Goal: Task Accomplishment & Management: Manage account settings

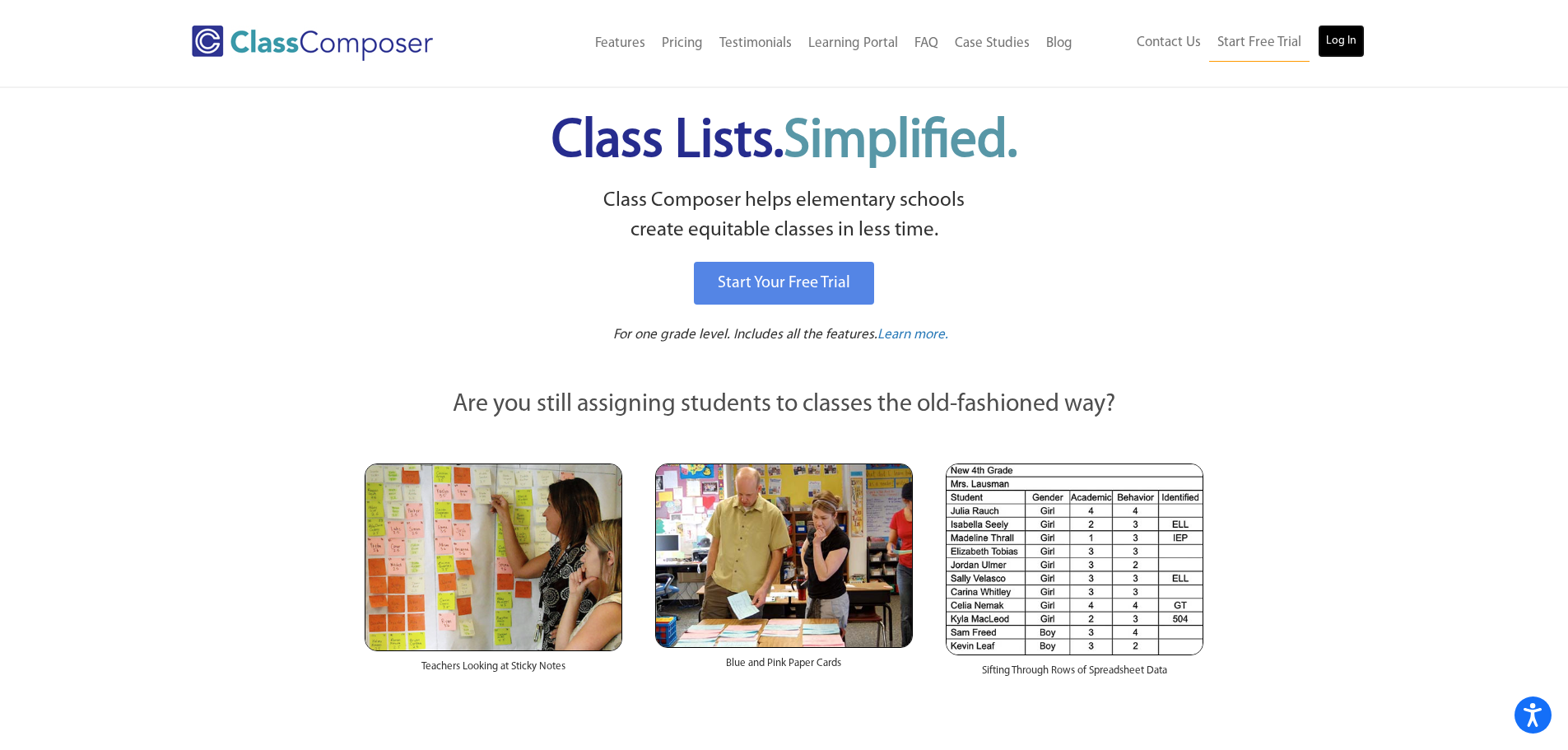
click at [1359, 44] on link "Log In" at bounding box center [1342, 40] width 47 height 33
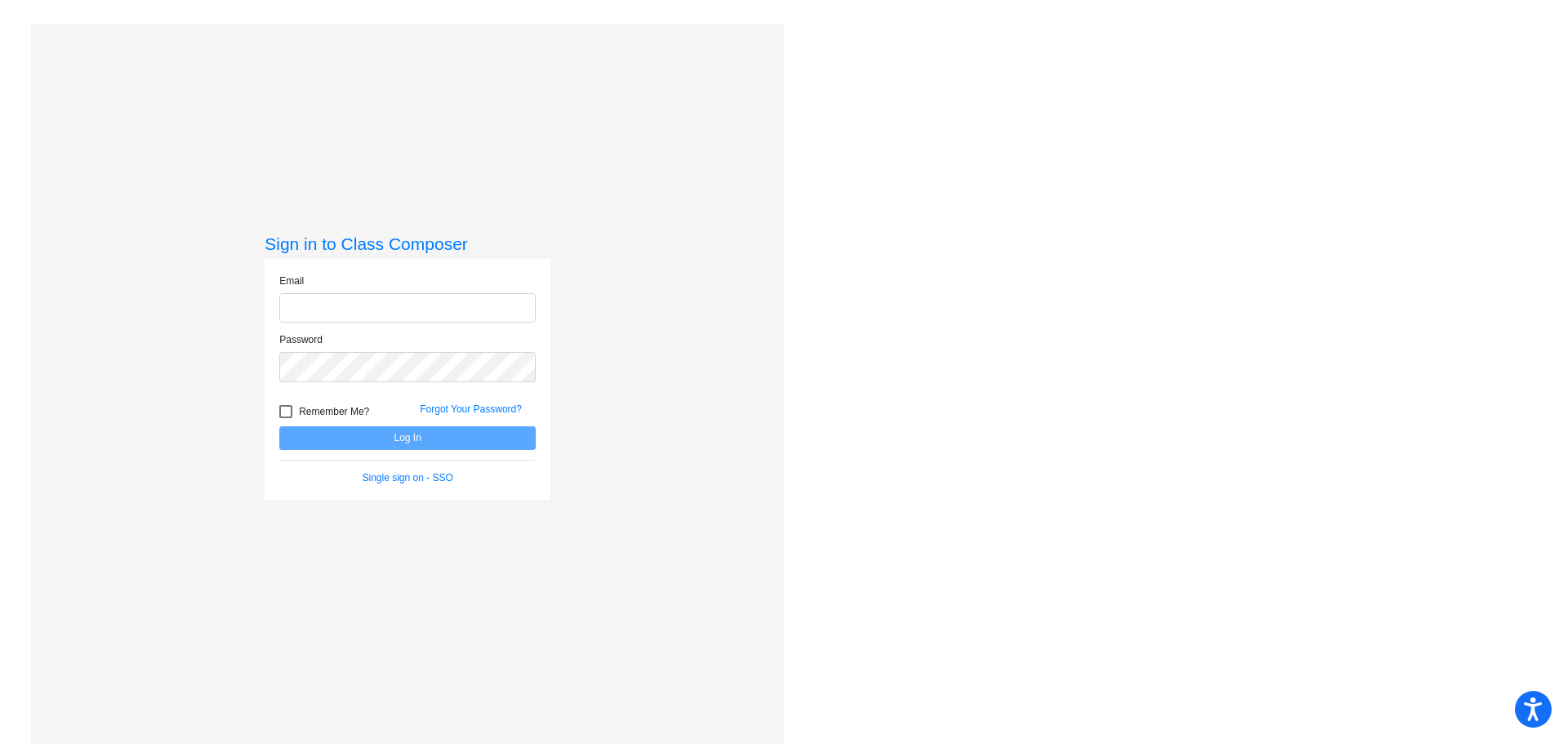
type input "[PERSON_NAME][EMAIL_ADDRESS][PERSON_NAME][DOMAIN_NAME]"
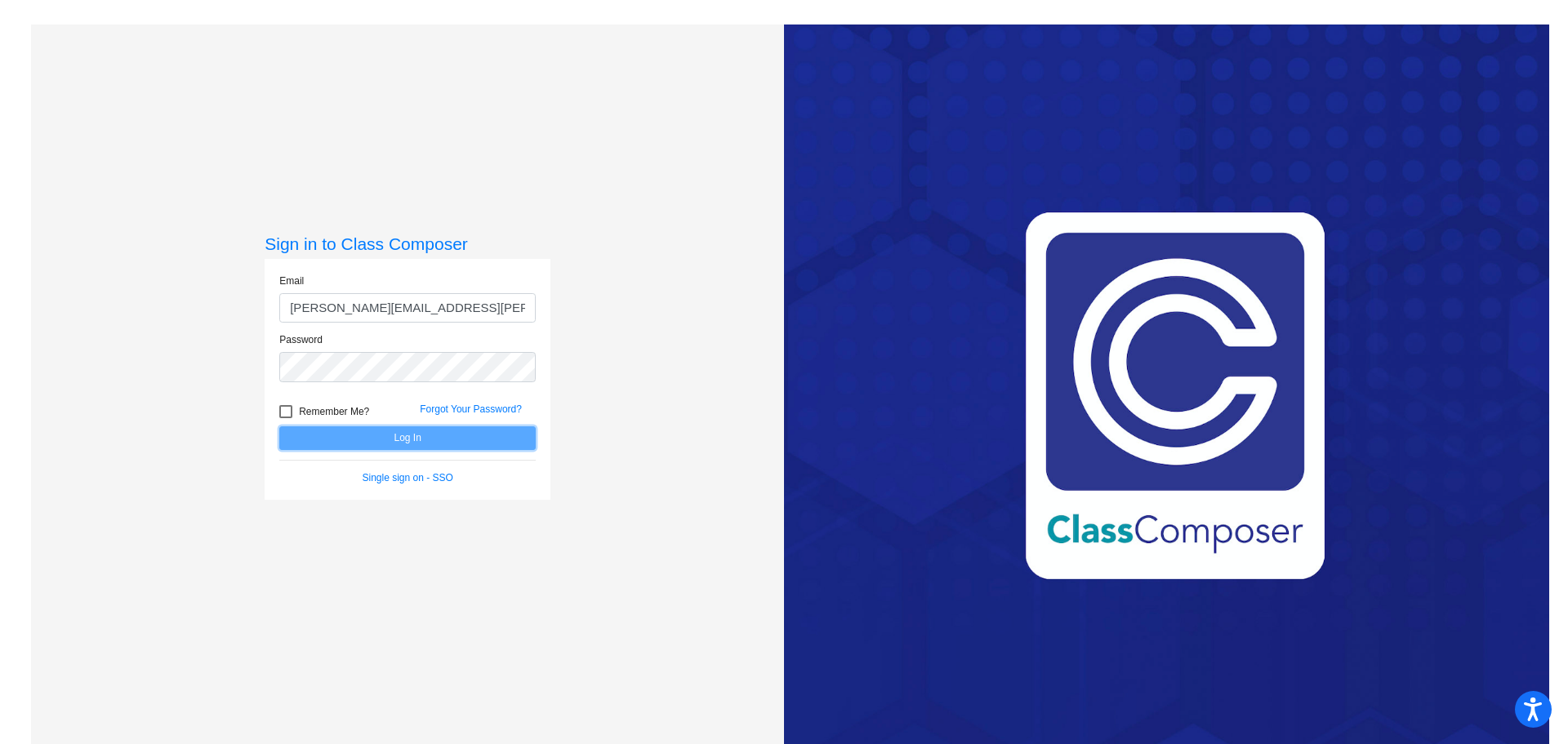
click at [383, 438] on button "Log In" at bounding box center [407, 439] width 256 height 24
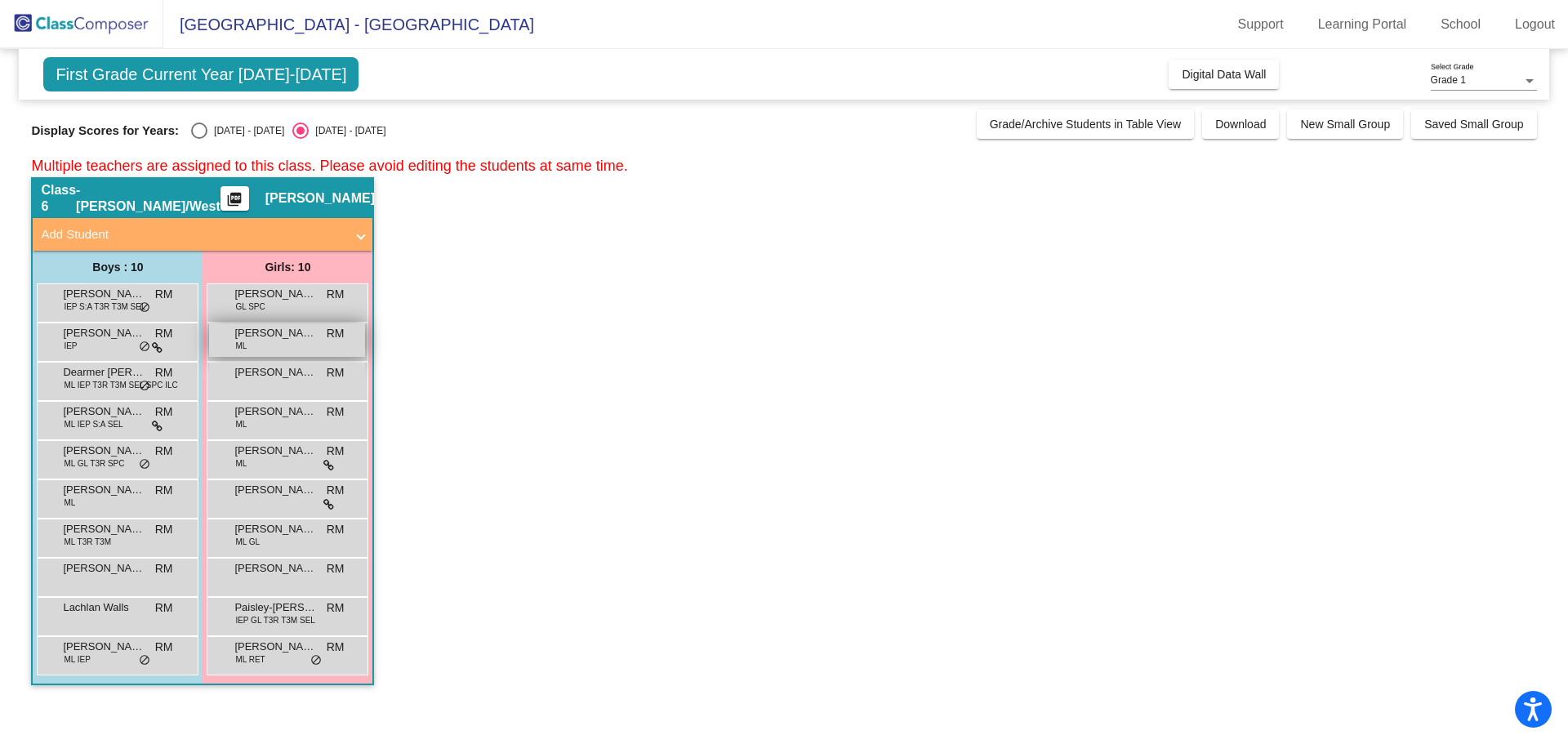
click at [308, 349] on div "Arelisa Sales Diaz ML RM lock do_not_disturb_alt" at bounding box center [287, 340] width 156 height 33
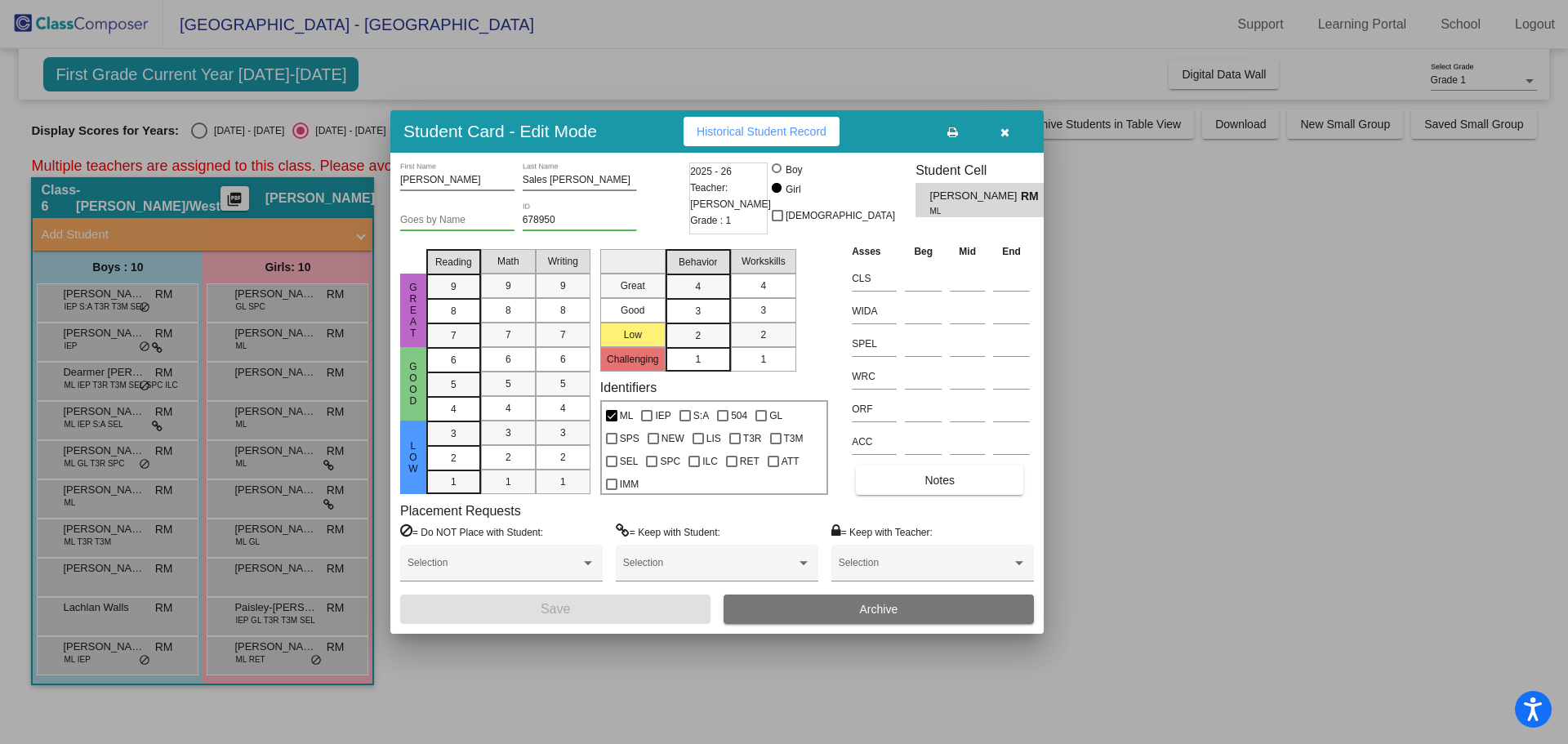
click at [769, 275] on div "4" at bounding box center [763, 286] width 32 height 24
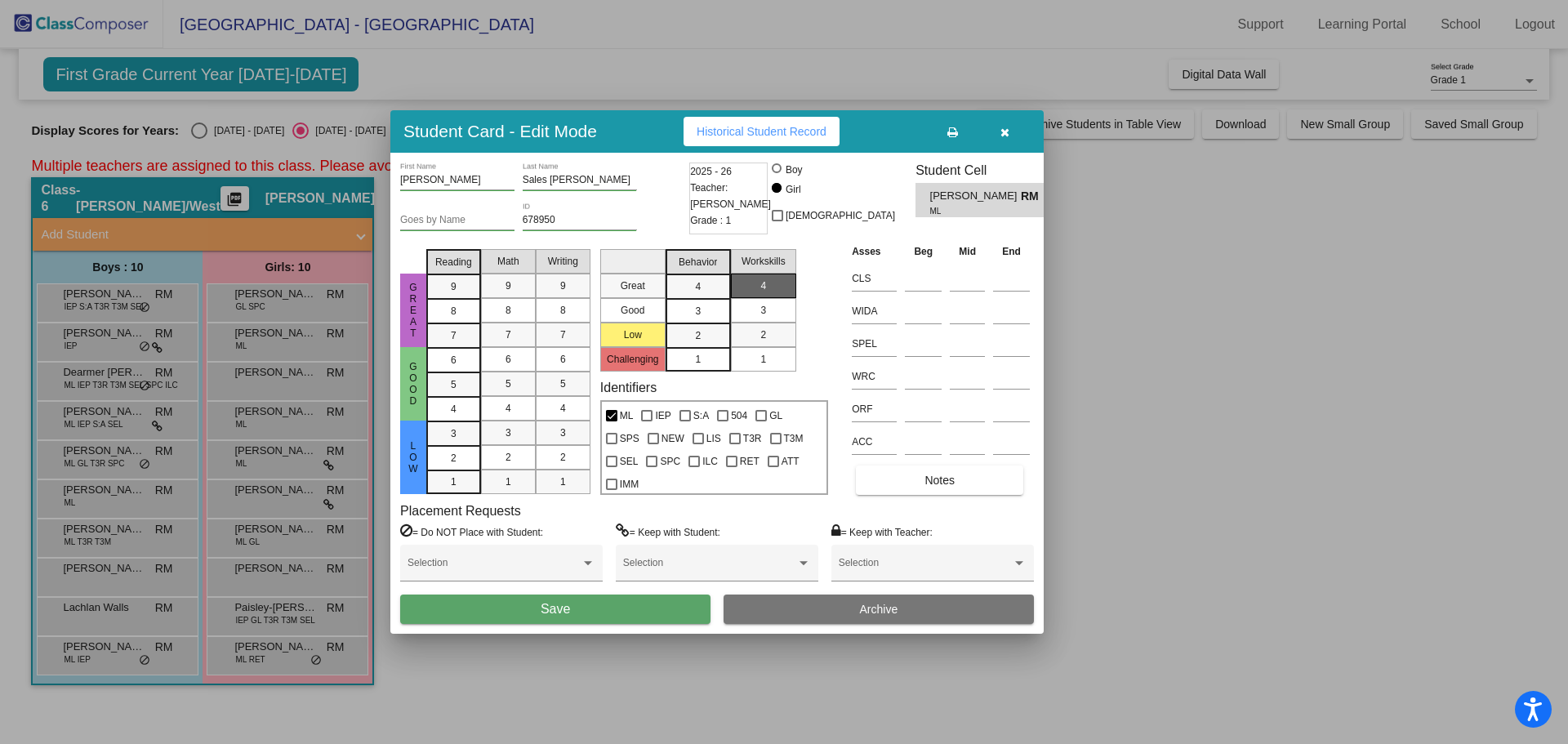
click at [1092, 506] on div at bounding box center [784, 372] width 1568 height 744
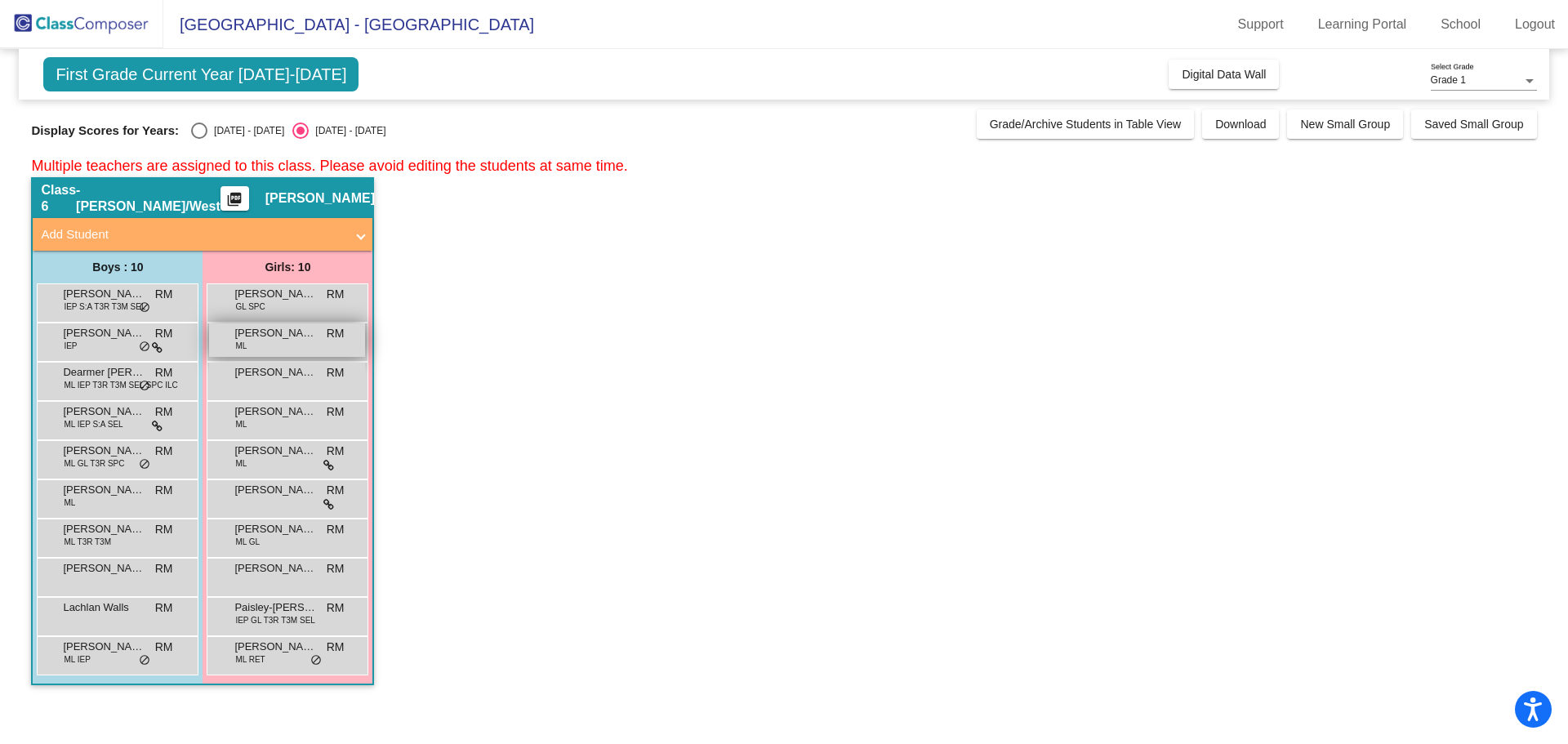
click at [266, 348] on div "Arelisa Sales Diaz ML RM lock do_not_disturb_alt" at bounding box center [287, 340] width 156 height 33
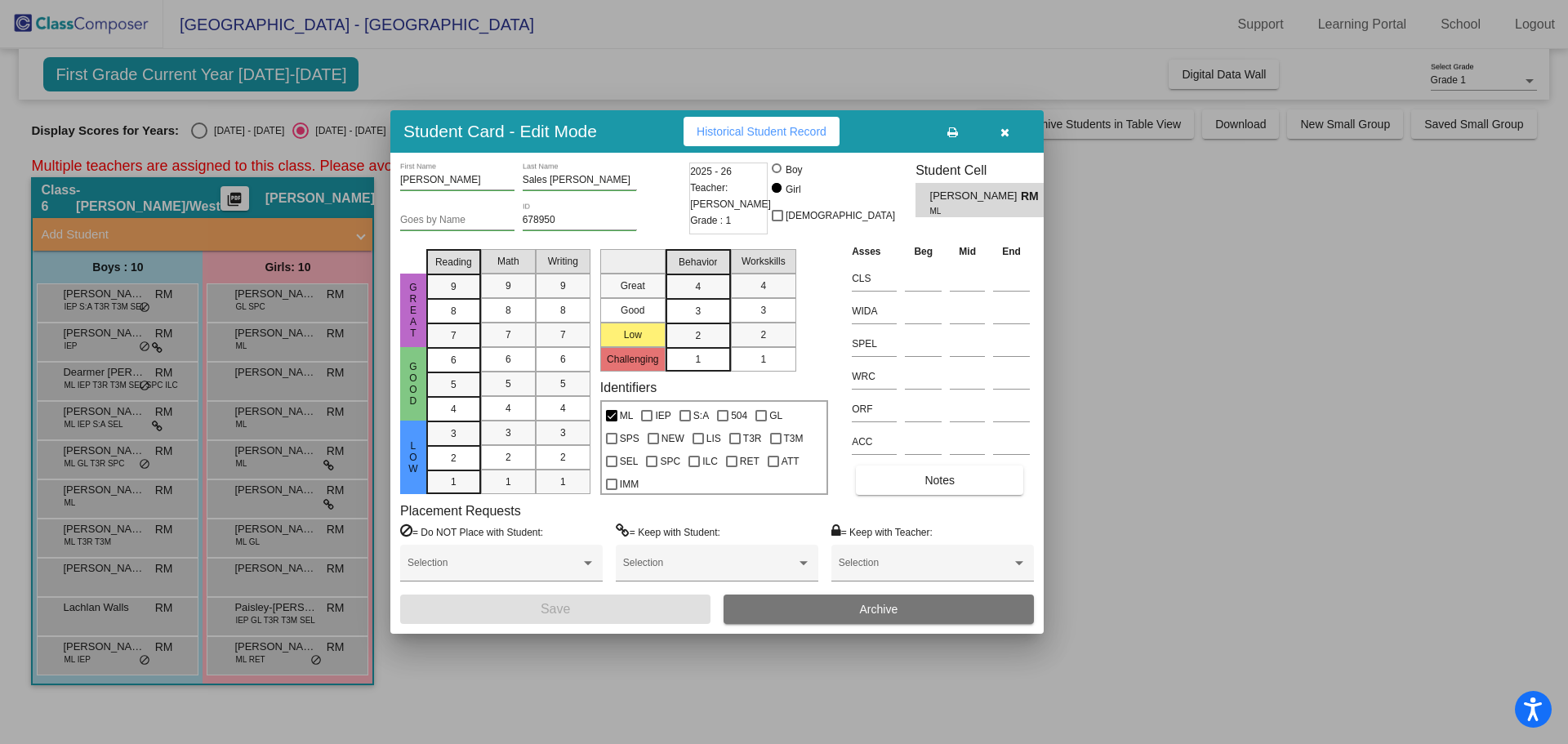
click at [721, 134] on span "Historical Student Record" at bounding box center [761, 132] width 130 height 13
click at [1006, 132] on icon "button" at bounding box center [1005, 132] width 9 height 11
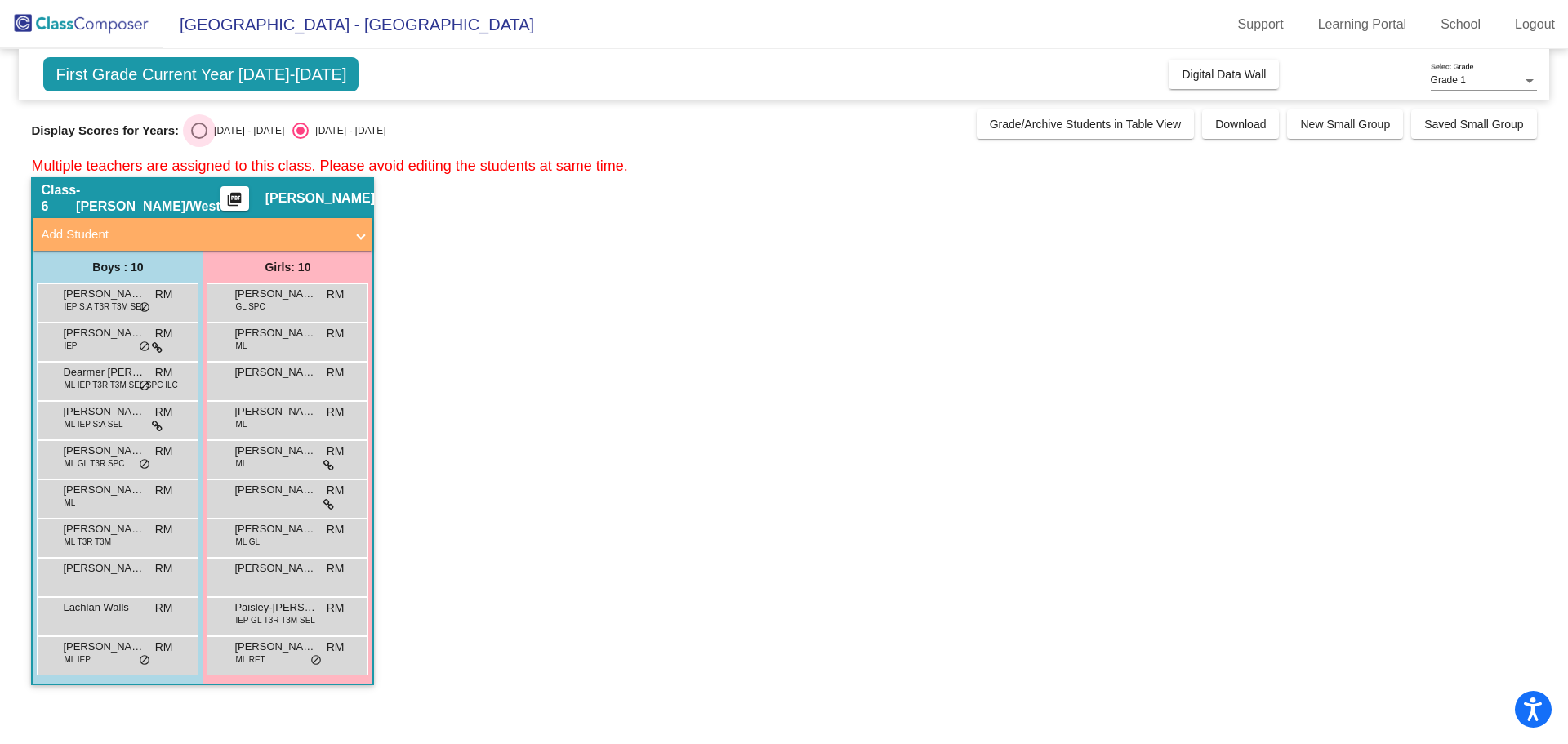
click at [204, 126] on div "Select an option" at bounding box center [199, 131] width 17 height 17
click at [199, 139] on input "2024 - 2025" at bounding box center [198, 139] width 1 height 1
radio input "true"
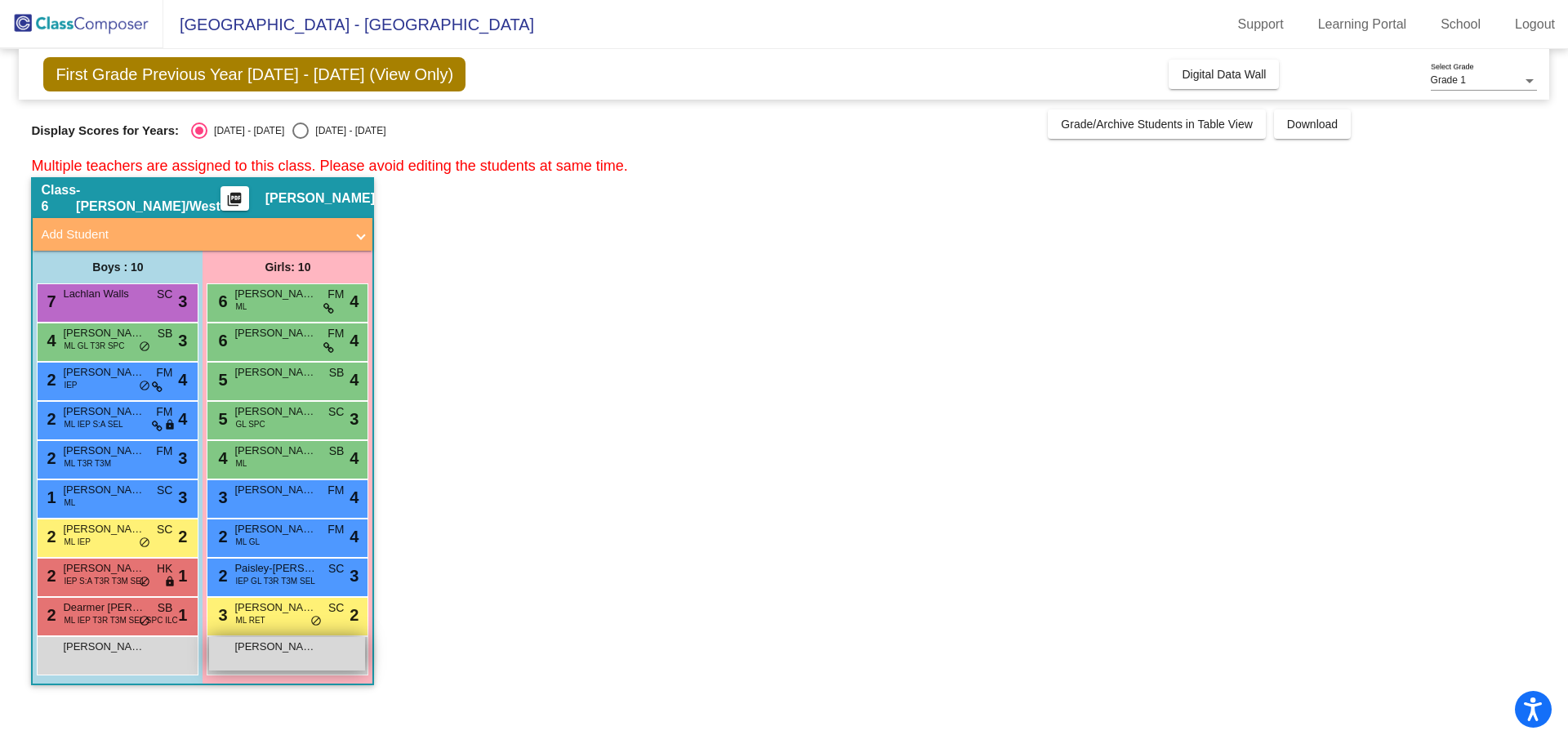
click at [270, 648] on span "Arelisa Sales Diaz" at bounding box center [275, 648] width 82 height 17
